Goal: Task Accomplishment & Management: Complete application form

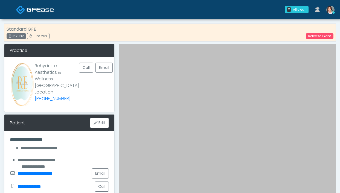
click at [309, 40] on div "Standard GFE 157982 0m 26s Release Exam" at bounding box center [170, 33] width 332 height 18
click at [311, 38] on link "Release Exam" at bounding box center [320, 35] width 28 height 5
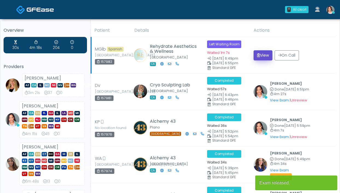
click at [259, 57] on icon "submit" at bounding box center [258, 55] width 3 height 4
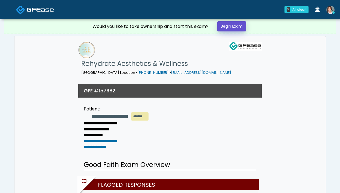
click at [225, 26] on link "Begin Exam" at bounding box center [231, 26] width 29 height 10
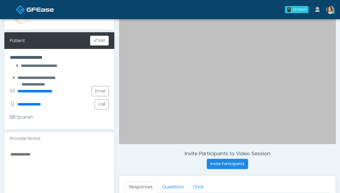
scroll to position [86, 0]
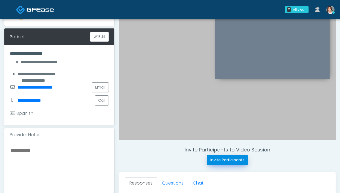
click at [213, 160] on button "Invite Participants" at bounding box center [227, 160] width 41 height 10
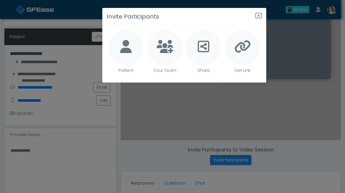
click at [123, 59] on div at bounding box center [125, 47] width 35 height 35
type textarea "**********"
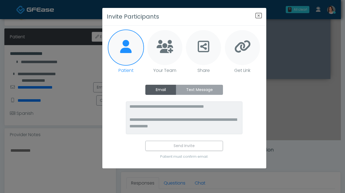
click at [203, 93] on label "Text Message" at bounding box center [199, 90] width 47 height 10
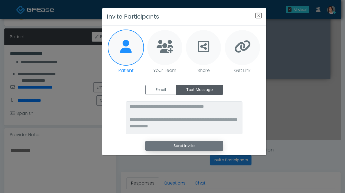
click at [171, 144] on button "Send Invite" at bounding box center [184, 146] width 78 height 10
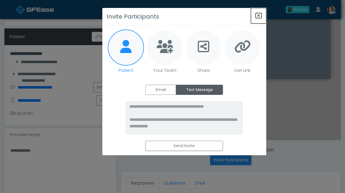
click at [260, 16] on icon "Close" at bounding box center [258, 15] width 7 height 7
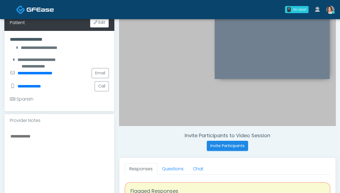
scroll to position [111, 0]
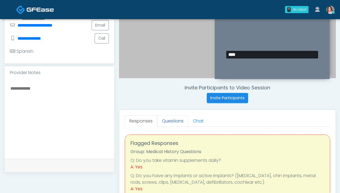
click at [174, 117] on link "Questions" at bounding box center [172, 122] width 31 height 12
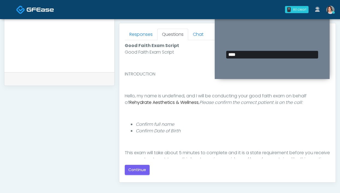
scroll to position [298, 0]
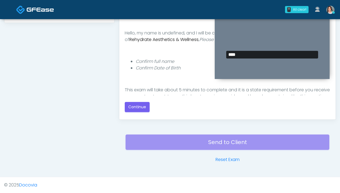
click at [133, 99] on div "Good Faith Exam Script Good Faith Exam Script INTRODUCTION Hello, my name is un…" at bounding box center [228, 45] width 206 height 133
click at [133, 107] on button "Continue" at bounding box center [137, 107] width 25 height 10
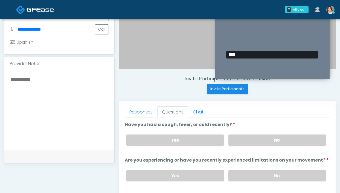
drag, startPoint x: 236, startPoint y: 139, endPoint x: 223, endPoint y: 125, distance: 19.2
click at [236, 139] on label "No" at bounding box center [277, 140] width 97 height 11
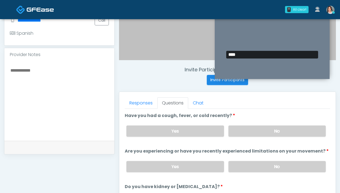
drag, startPoint x: 268, startPoint y: 167, endPoint x: 174, endPoint y: 85, distance: 123.8
click at [268, 167] on label "No" at bounding box center [277, 166] width 97 height 11
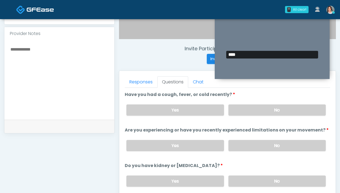
scroll to position [270, 0]
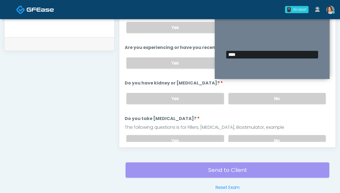
drag, startPoint x: 258, startPoint y: 137, endPoint x: 245, endPoint y: 116, distance: 24.1
click at [258, 137] on label "No" at bounding box center [277, 140] width 97 height 11
click at [235, 99] on label "No" at bounding box center [277, 98] width 97 height 11
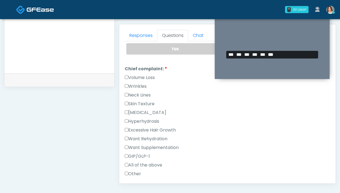
scroll to position [129, 0]
click at [135, 155] on label "GIP/GLP-1" at bounding box center [137, 156] width 25 height 7
click at [142, 33] on link "Responses" at bounding box center [141, 36] width 33 height 12
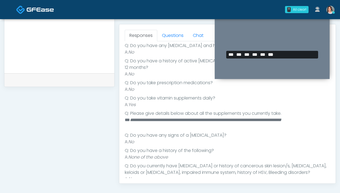
scroll to position [119, 0]
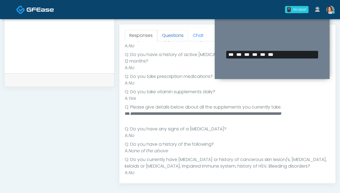
click at [170, 37] on link "Questions" at bounding box center [172, 36] width 31 height 12
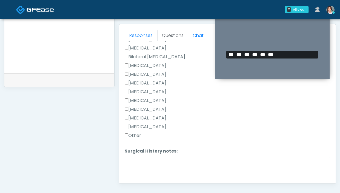
scroll to position [337, 0]
click at [149, 110] on label "Cholecystectomy" at bounding box center [146, 109] width 42 height 7
click at [144, 154] on li "Surgical History notes: Surgical History notes:" at bounding box center [228, 165] width 206 height 34
click at [137, 162] on textarea "Surgical History notes:" at bounding box center [228, 169] width 206 height 24
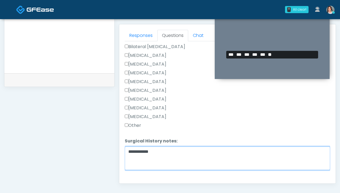
scroll to position [357, 0]
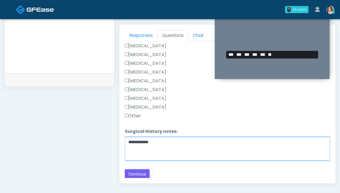
type textarea "**********"
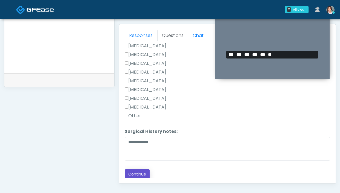
click at [142, 175] on button "Continue" at bounding box center [137, 175] width 25 height 10
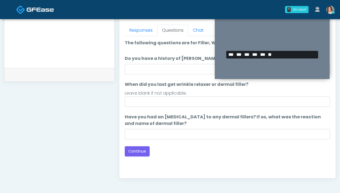
scroll to position [218, 0]
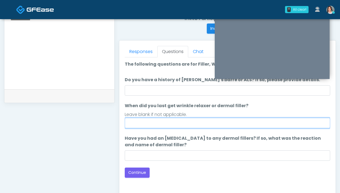
click at [180, 119] on input "When did you last get wrinkle relaxer or dermal filler?" at bounding box center [228, 123] width 206 height 10
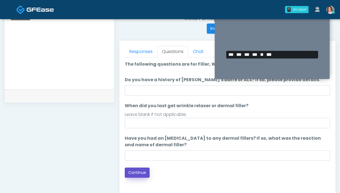
drag, startPoint x: 138, startPoint y: 173, endPoint x: 138, endPoint y: 168, distance: 4.9
click at [138, 173] on button "Continue" at bounding box center [137, 173] width 25 height 10
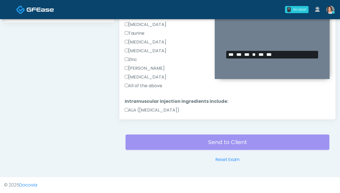
scroll to position [195, 0]
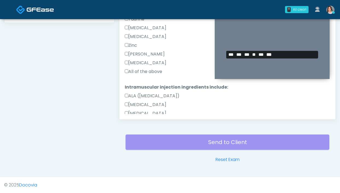
click at [150, 71] on label "All of the above" at bounding box center [144, 71] width 38 height 7
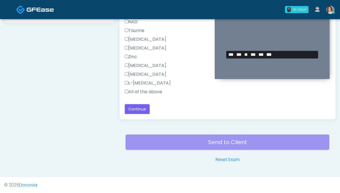
click at [144, 89] on label "All of the above" at bounding box center [144, 92] width 38 height 7
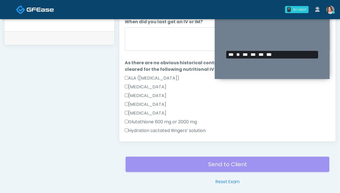
scroll to position [252, 0]
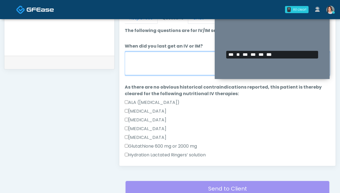
click at [157, 56] on textarea "When did you last get an IV or IM?" at bounding box center [228, 64] width 206 height 24
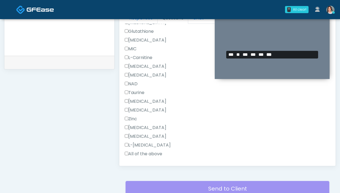
scroll to position [374, 0]
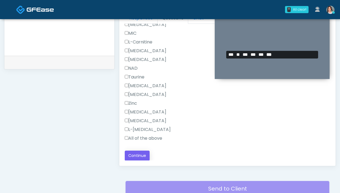
type textarea "**********"
click at [137, 152] on button "Continue" at bounding box center [137, 156] width 25 height 10
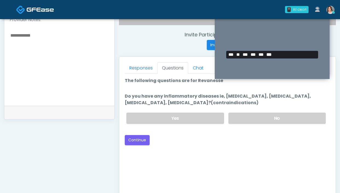
scroll to position [197, 0]
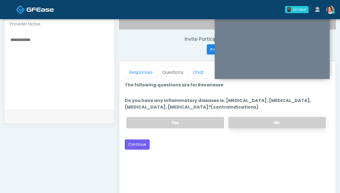
click at [249, 123] on label "No" at bounding box center [277, 122] width 97 height 11
click at [138, 144] on button "Continue" at bounding box center [137, 145] width 25 height 10
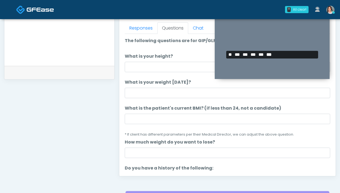
scroll to position [218, 0]
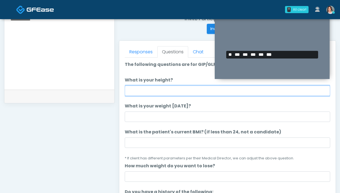
click at [147, 88] on input "What is your height?" at bounding box center [228, 91] width 206 height 10
type input "*"
type input "******"
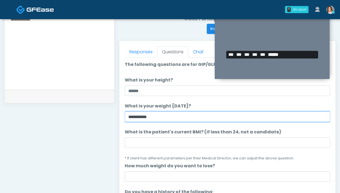
type input "**********"
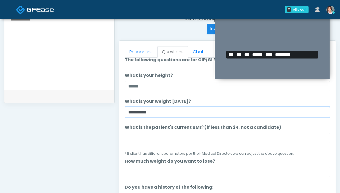
scroll to position [9, 0]
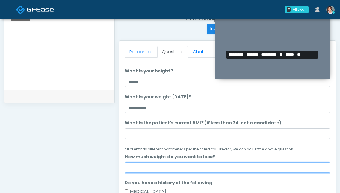
click at [147, 164] on input "How much weight do you want to lose?" at bounding box center [228, 168] width 206 height 10
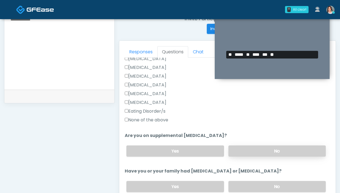
scroll to position [148, 0]
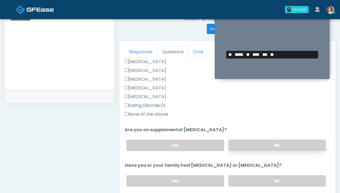
type input "**********"
click at [249, 147] on label "No" at bounding box center [277, 145] width 97 height 11
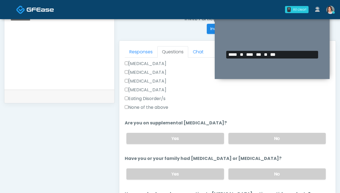
scroll to position [158, 0]
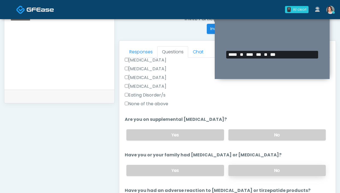
click at [253, 173] on label "No" at bounding box center [277, 170] width 97 height 11
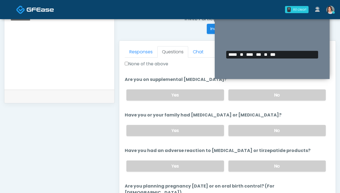
scroll to position [199, 0]
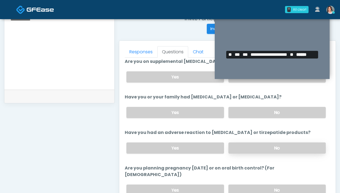
click at [241, 145] on label "No" at bounding box center [277, 148] width 97 height 11
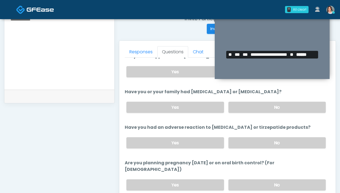
scroll to position [227, 0]
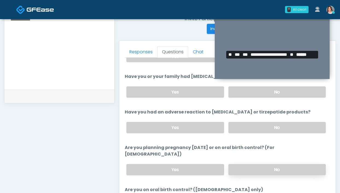
click at [286, 165] on label "No" at bounding box center [277, 169] width 97 height 11
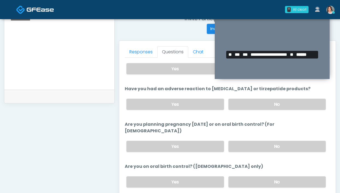
scroll to position [309, 0]
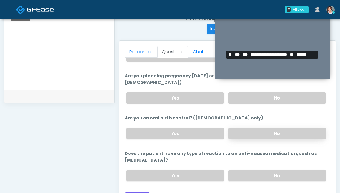
click at [253, 128] on label "No" at bounding box center [277, 133] width 97 height 11
click at [249, 170] on label "No" at bounding box center [277, 175] width 97 height 11
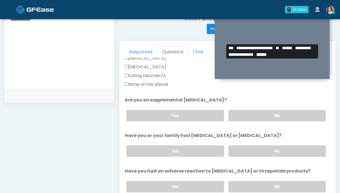
scroll to position [179, 0]
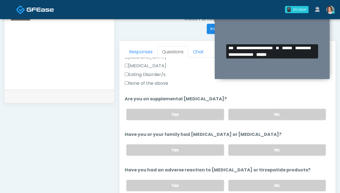
click at [156, 80] on div "Eating Disorder/s" at bounding box center [228, 75] width 206 height 9
click at [156, 83] on label "None of the above" at bounding box center [147, 83] width 44 height 7
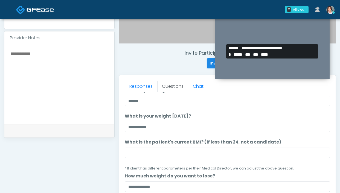
scroll to position [171, 0]
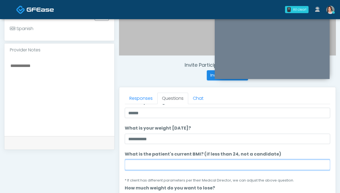
click at [151, 165] on input "What is the patient's current BMI? (if less than 24, not a candidate)" at bounding box center [228, 165] width 206 height 10
type input "****"
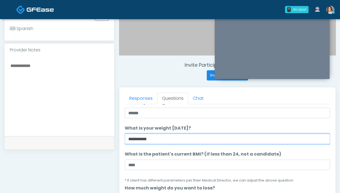
click at [217, 140] on input "**********" at bounding box center [228, 139] width 206 height 10
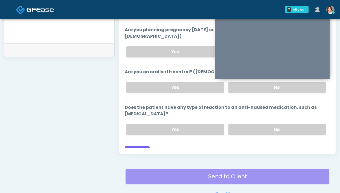
scroll to position [298, 0]
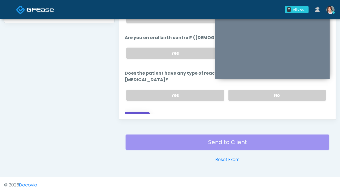
click at [138, 112] on button "Continue" at bounding box center [137, 117] width 25 height 10
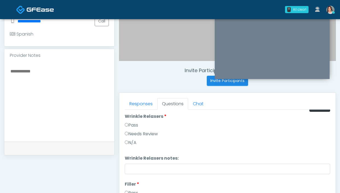
scroll to position [0, 0]
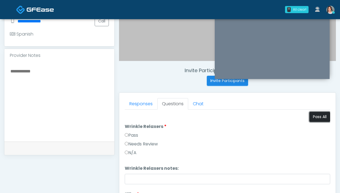
click at [321, 117] on button "Pass All" at bounding box center [320, 117] width 21 height 10
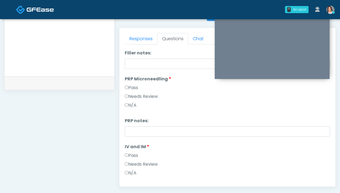
scroll to position [199, 0]
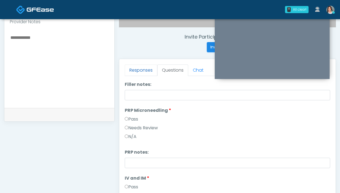
click at [144, 70] on link "Responses" at bounding box center [141, 71] width 33 height 12
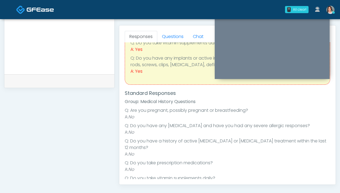
scroll to position [0, 0]
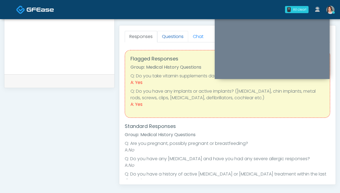
click at [169, 36] on link "Questions" at bounding box center [172, 37] width 31 height 12
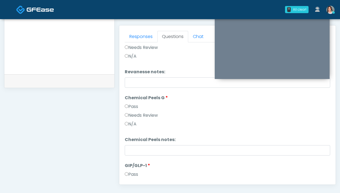
scroll to position [362, 0]
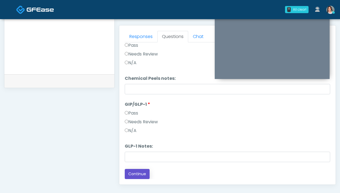
click at [139, 174] on button "Continue" at bounding box center [137, 174] width 25 height 10
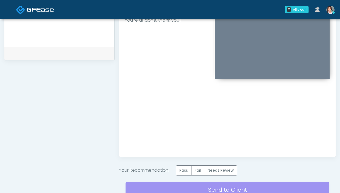
scroll to position [281, 0]
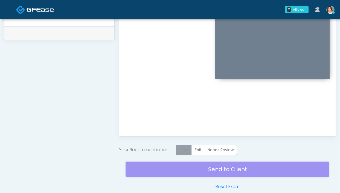
click at [181, 154] on label "Pass" at bounding box center [184, 150] width 16 height 10
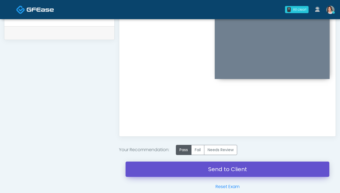
click at [136, 171] on link "Send to Client" at bounding box center [228, 169] width 204 height 15
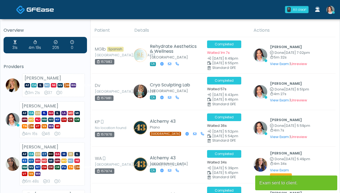
click at [327, 14] on link at bounding box center [330, 10] width 15 height 18
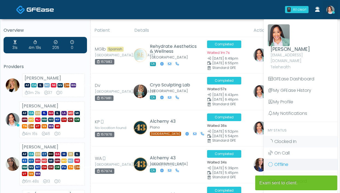
click at [282, 162] on span "Offline" at bounding box center [282, 165] width 14 height 6
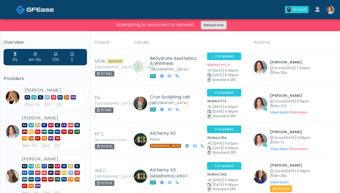
click at [205, 24] on link "Reload now" at bounding box center [214, 25] width 25 height 8
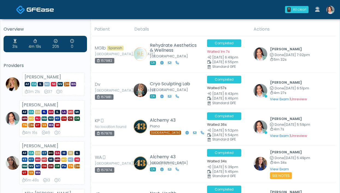
scroll to position [4, 0]
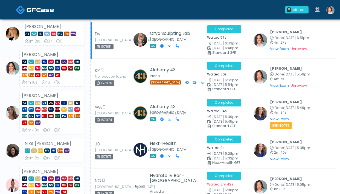
scroll to position [57, 0]
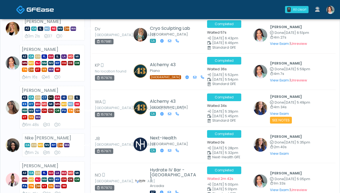
click at [331, 14] on link at bounding box center [330, 10] width 15 height 18
